Goal: Information Seeking & Learning: Learn about a topic

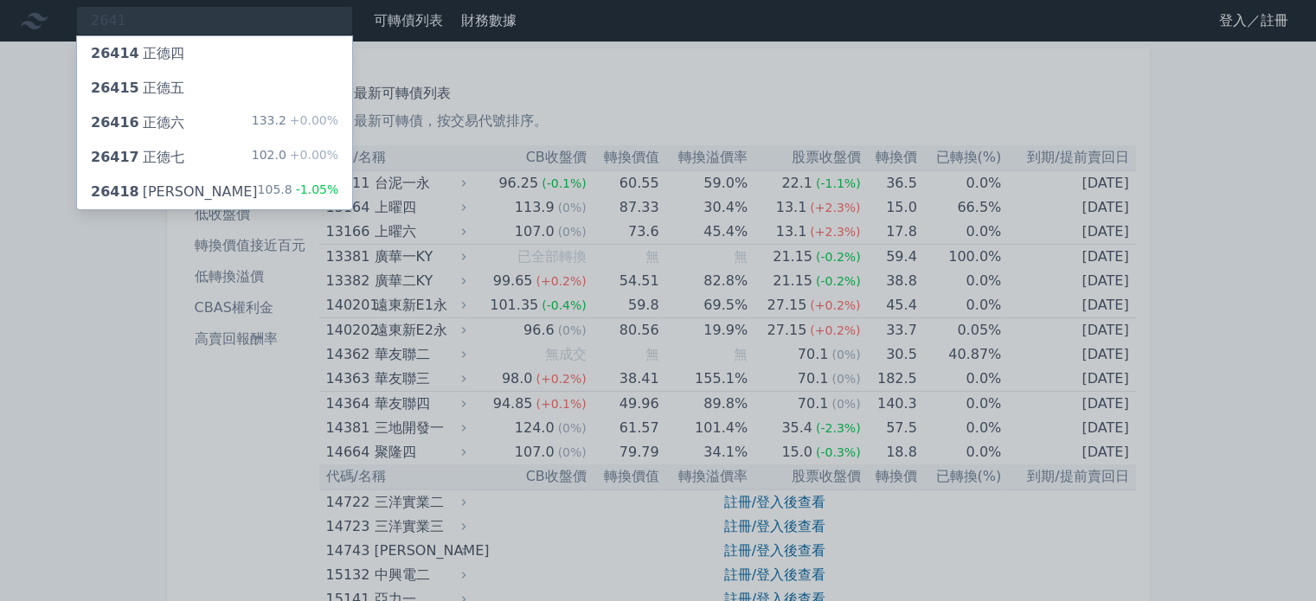
type input "2641"
click at [144, 189] on div "26418 [PERSON_NAME]" at bounding box center [174, 192] width 167 height 21
click at [118, 154] on span "26417" at bounding box center [115, 157] width 48 height 16
